Goal: Check status: Check status

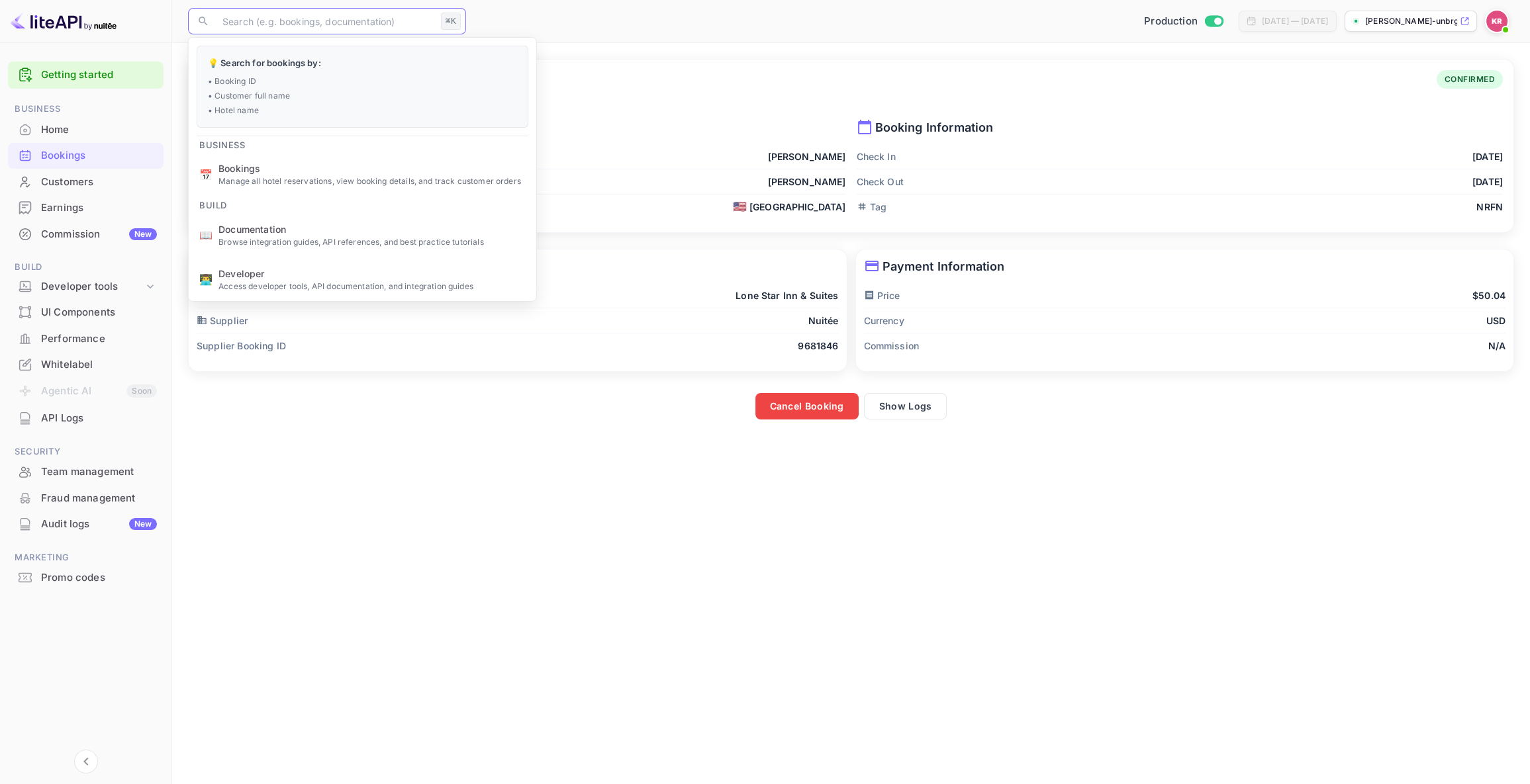
paste input "rzeywpFzU"
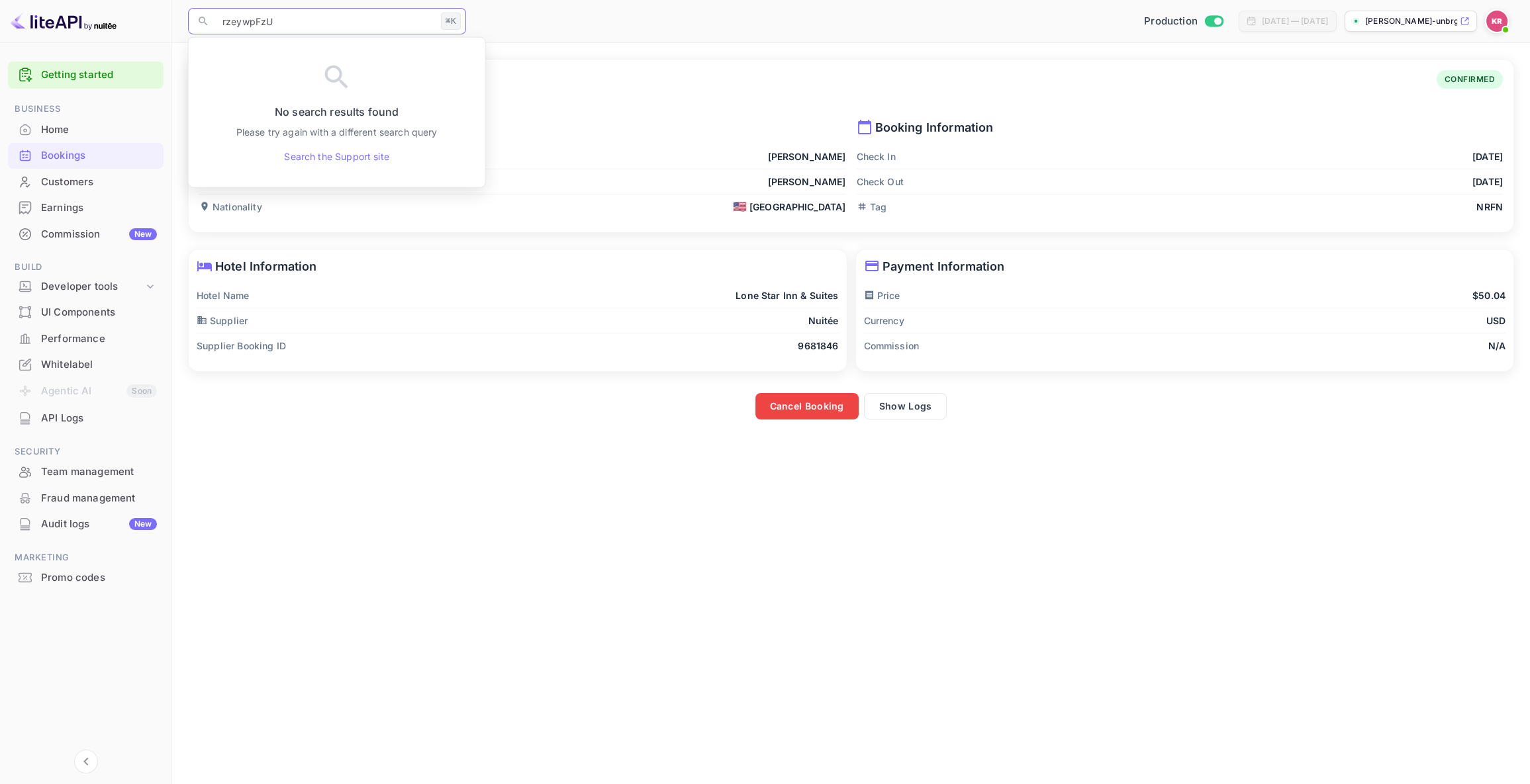
click at [223, 23] on input "rzeywpFzU" at bounding box center [325, 21] width 221 height 26
click at [223, 24] on input "rzeywpFzU" at bounding box center [325, 21] width 221 height 26
click at [283, 22] on input "rzeywpFzU" at bounding box center [325, 21] width 221 height 26
type input "rzeywpFzU"
click at [278, 23] on input "rzeywpFzU" at bounding box center [325, 21] width 221 height 26
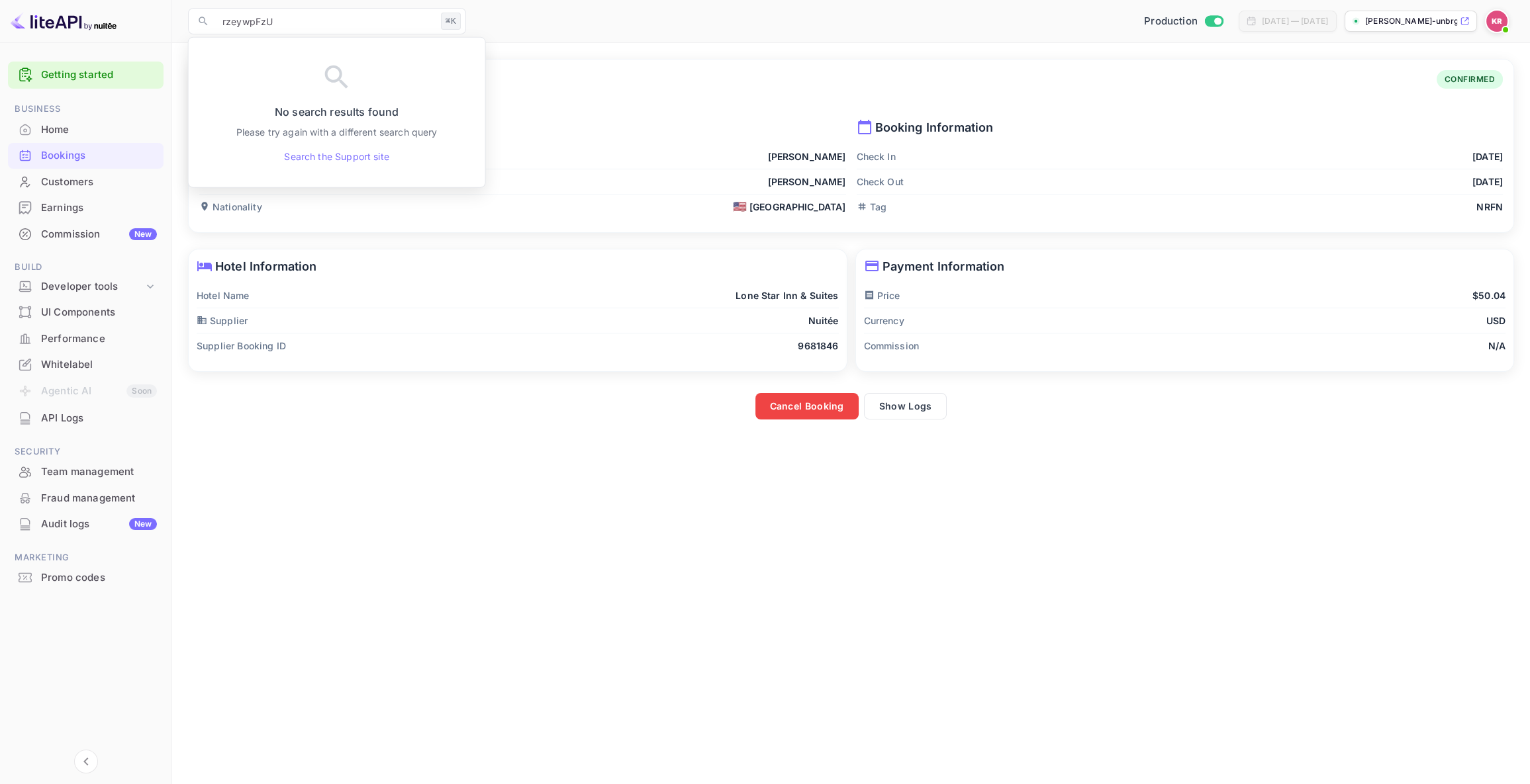
click at [290, 254] on div "Hotel Information Hotel Name [GEOGRAPHIC_DATA] & Suites Supplier Nuitée Supplie…" at bounding box center [518, 310] width 659 height 122
drag, startPoint x: 285, startPoint y: 25, endPoint x: 287, endPoint y: 15, distance: 10.2
click at [285, 25] on input "rzeywpFzU" at bounding box center [325, 21] width 221 height 26
drag, startPoint x: 214, startPoint y: 17, endPoint x: 194, endPoint y: 16, distance: 20.0
click at [194, 16] on div "​ rzeywpFzU ⌘K ​" at bounding box center [327, 21] width 278 height 26
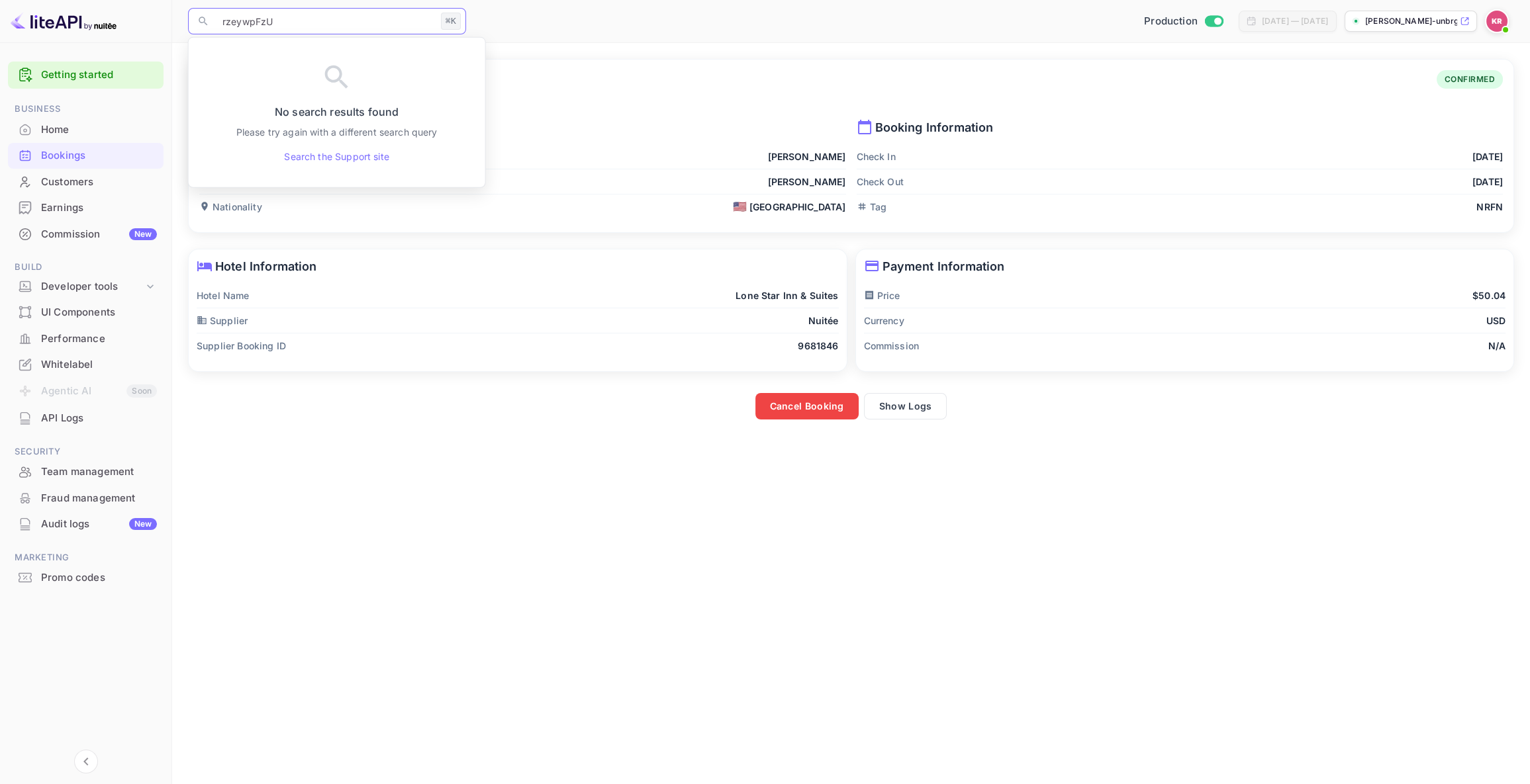
drag, startPoint x: 342, startPoint y: 14, endPoint x: 310, endPoint y: 23, distance: 33.2
click at [341, 14] on input "rzeywpFzU" at bounding box center [325, 21] width 221 height 26
drag, startPoint x: 309, startPoint y: 21, endPoint x: 222, endPoint y: 14, distance: 87.3
click at [222, 14] on input "rzeywpFzU" at bounding box center [325, 21] width 221 height 26
click at [582, 161] on div "First Name [PERSON_NAME]" at bounding box center [522, 157] width 647 height 25
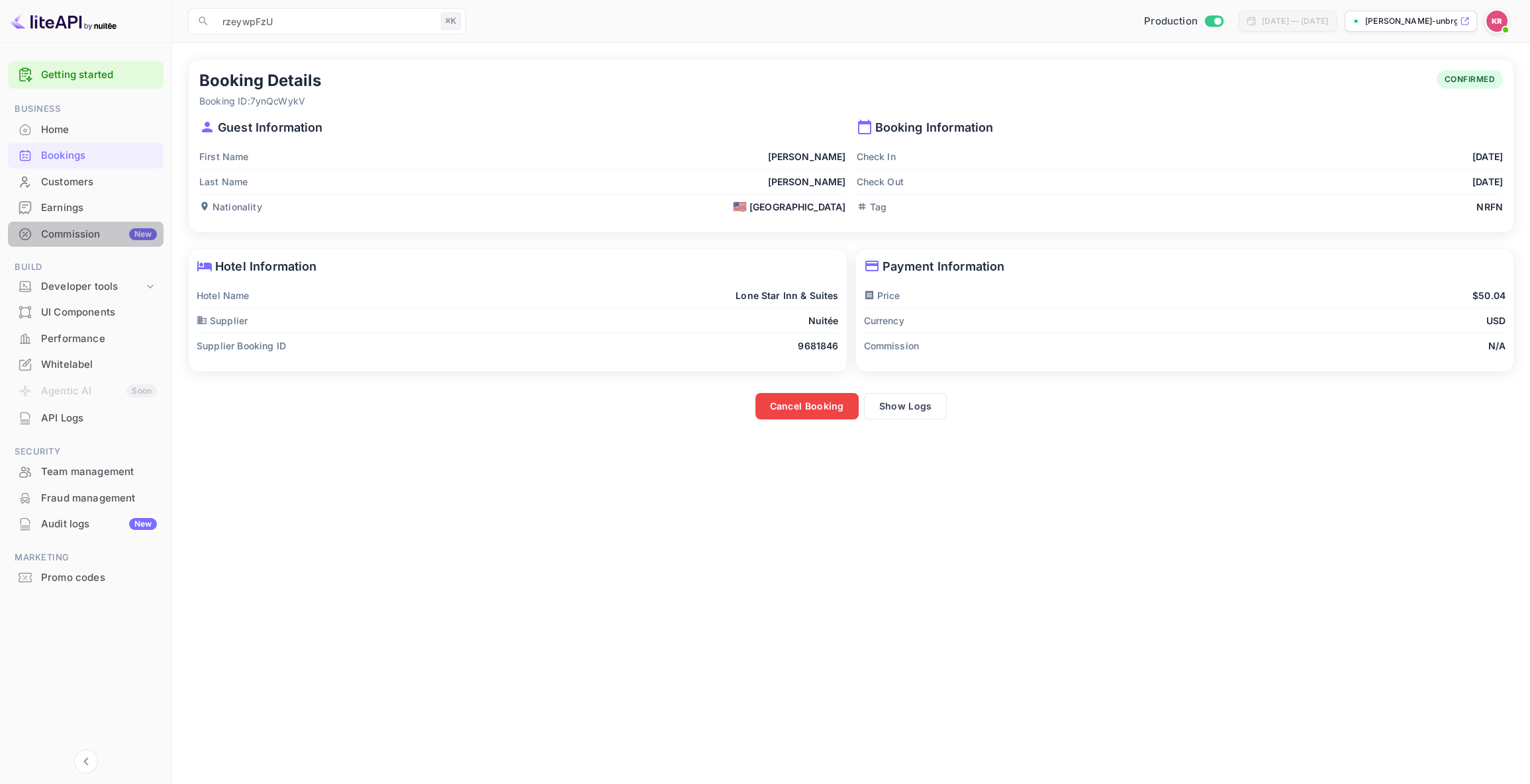
click at [78, 234] on div "Commission New" at bounding box center [99, 234] width 116 height 15
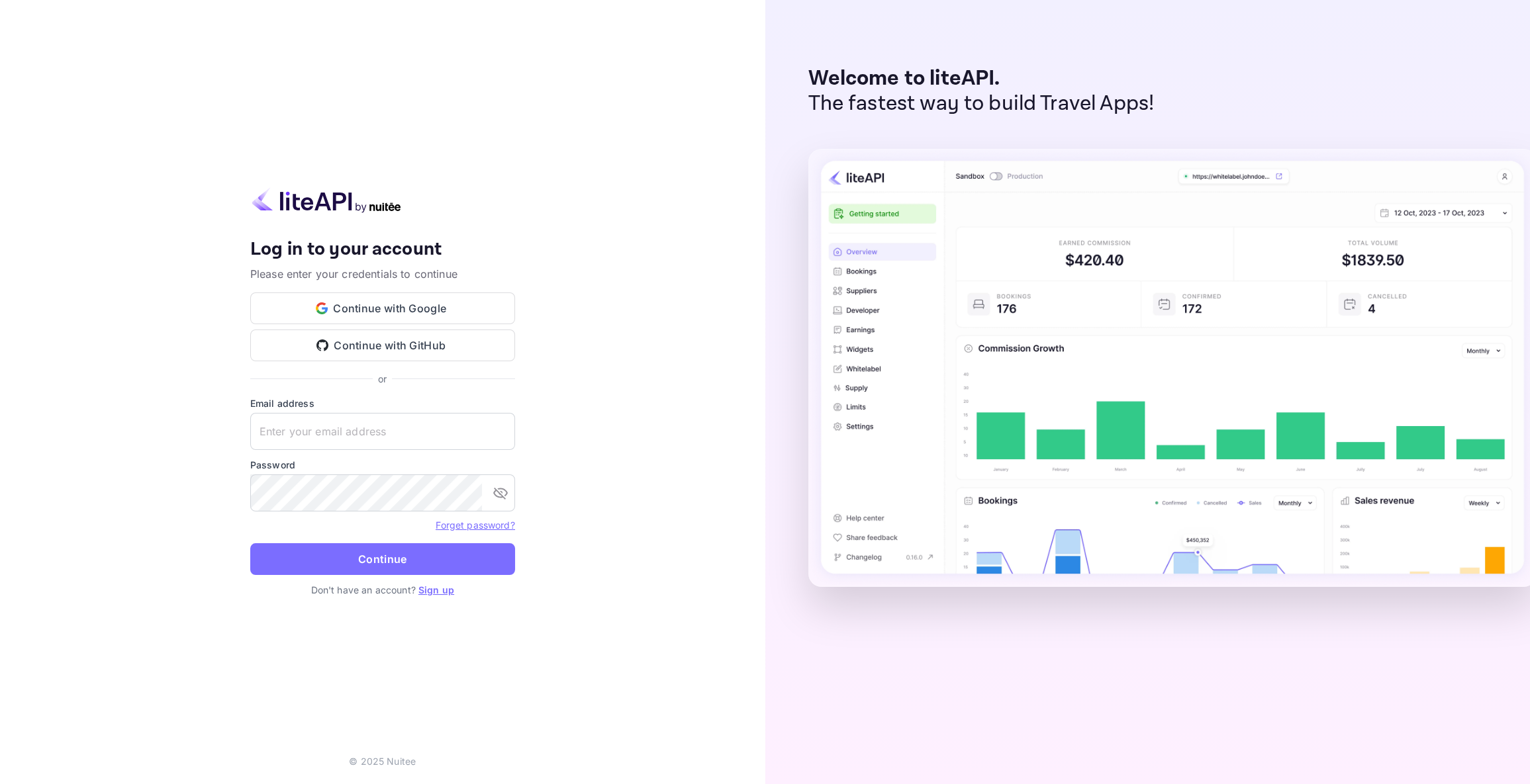
type input "[EMAIL_ADDRESS][DOMAIN_NAME]"
click at [402, 560] on button "Continue" at bounding box center [383, 559] width 265 height 32
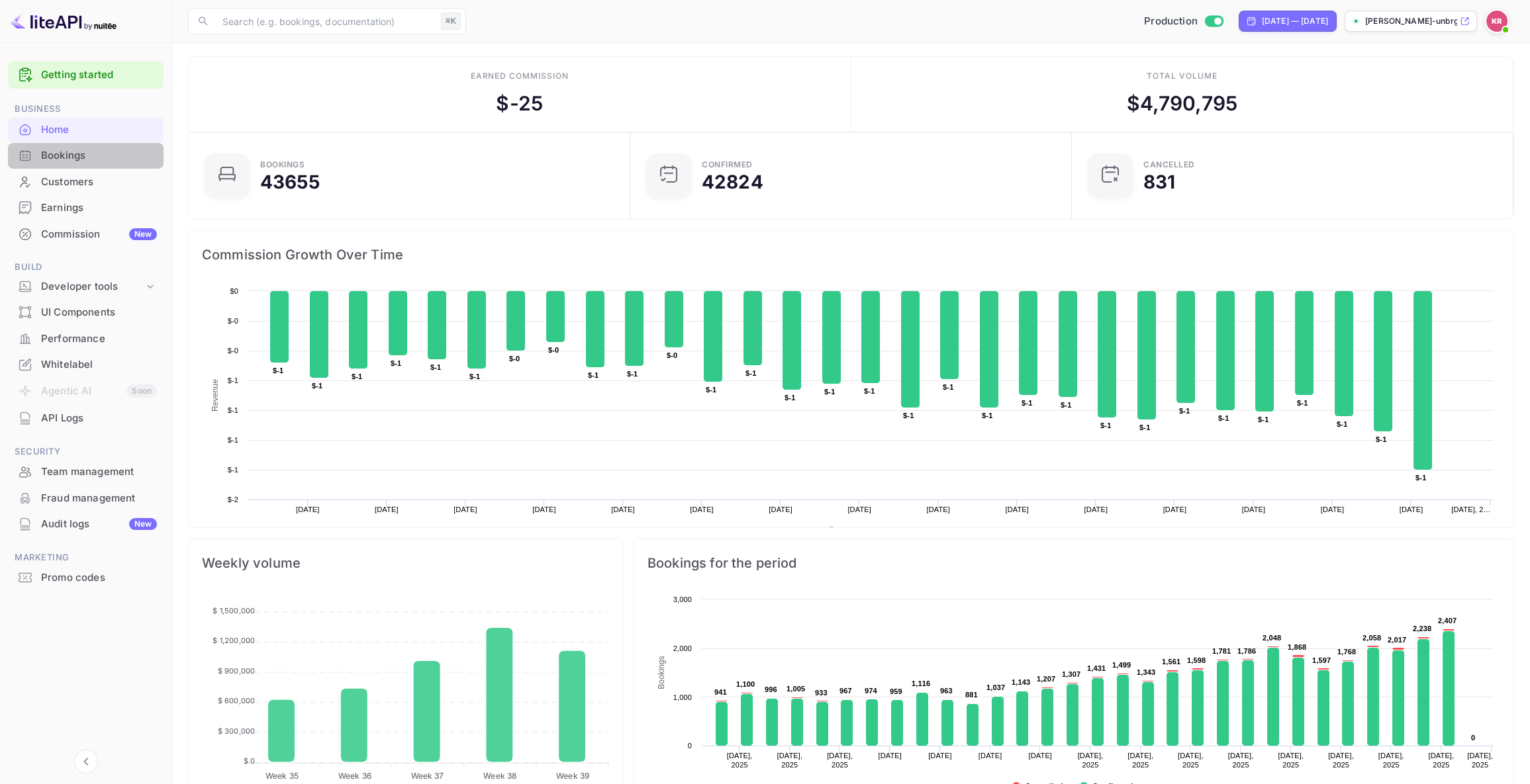
scroll to position [6, 0]
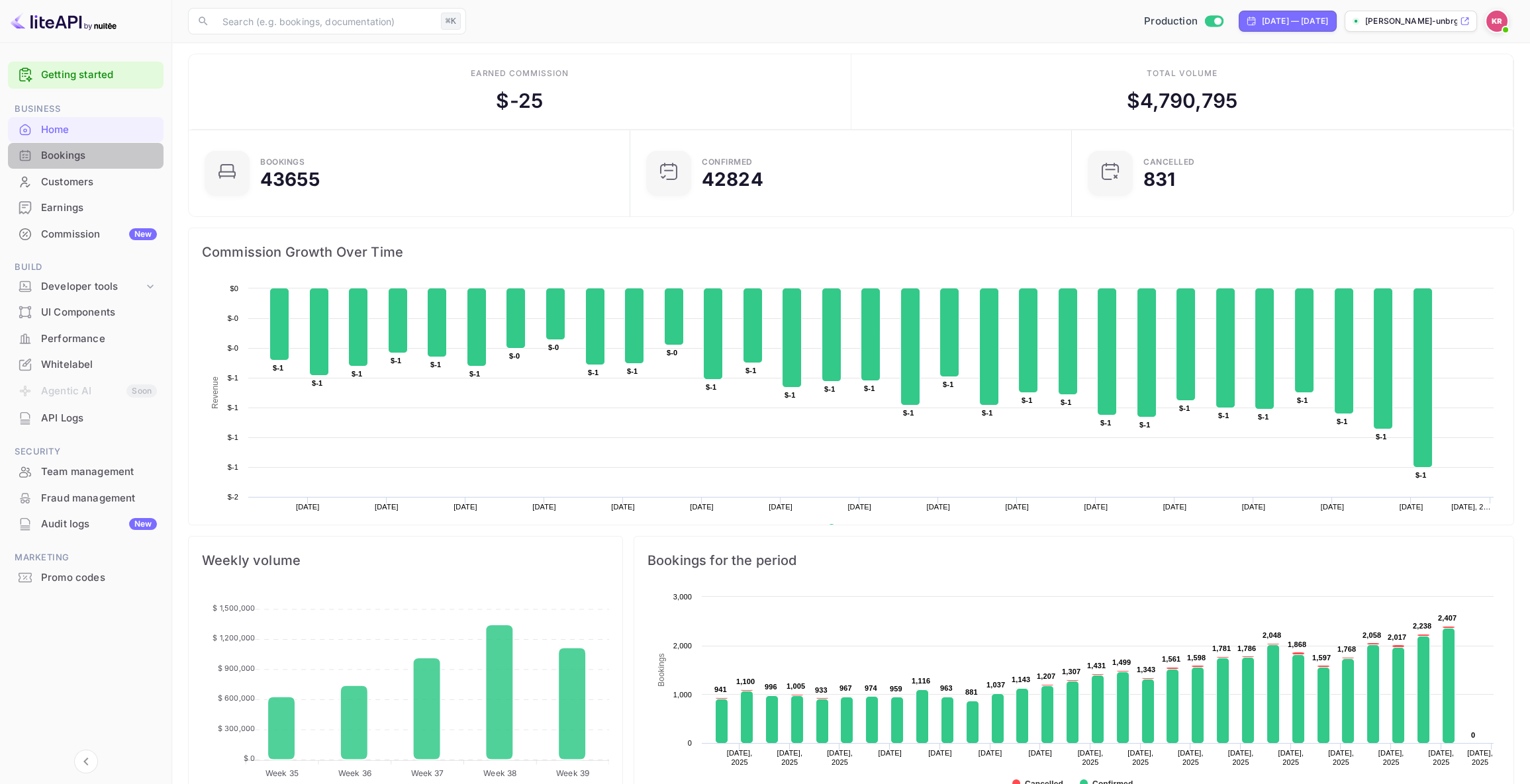
click at [85, 156] on div "Bookings" at bounding box center [99, 156] width 116 height 15
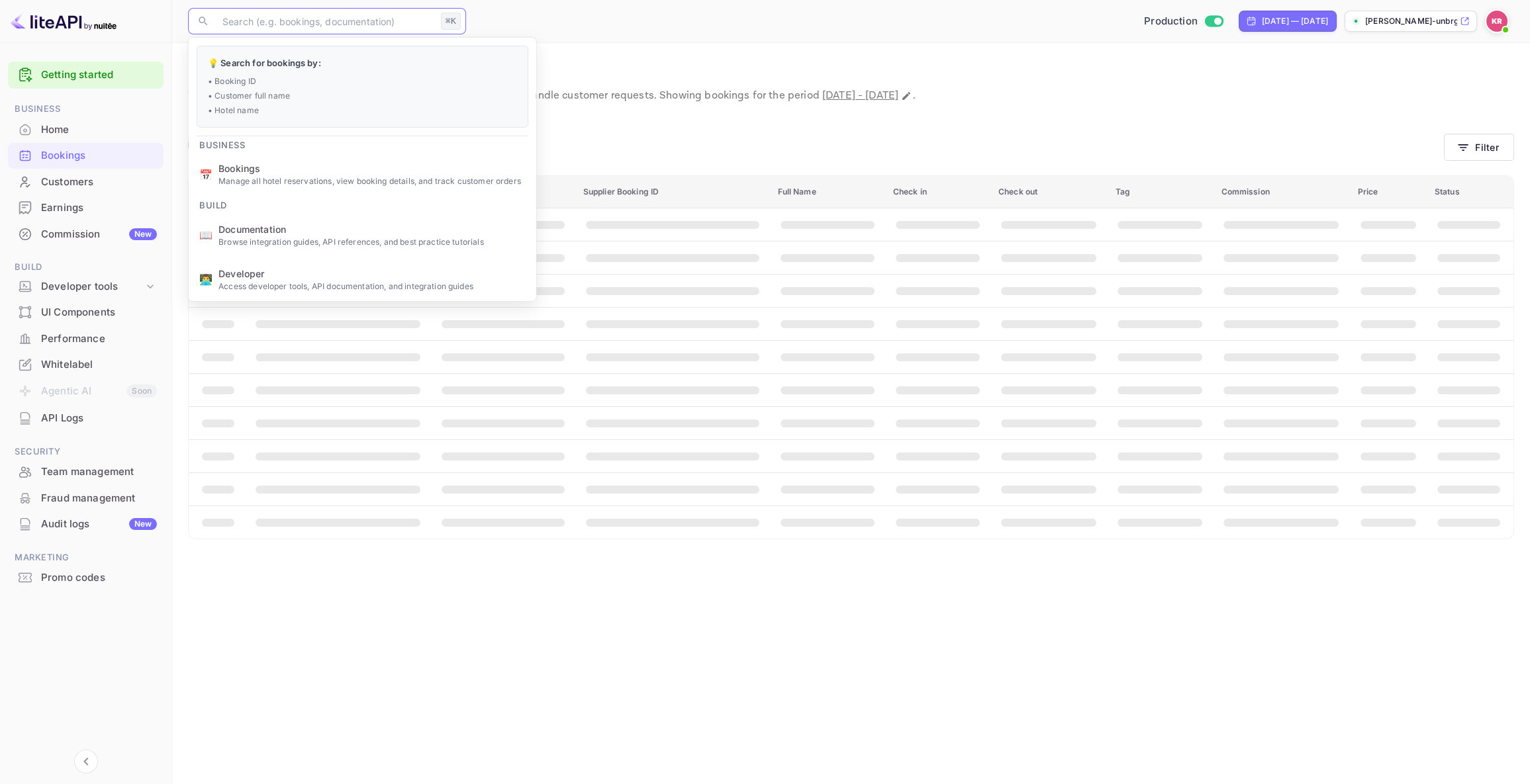
click at [246, 21] on input "text" at bounding box center [325, 21] width 221 height 26
paste input "rzeywpFzU"
type input "rzeywpFzU"
